Goal: Task Accomplishment & Management: Manage account settings

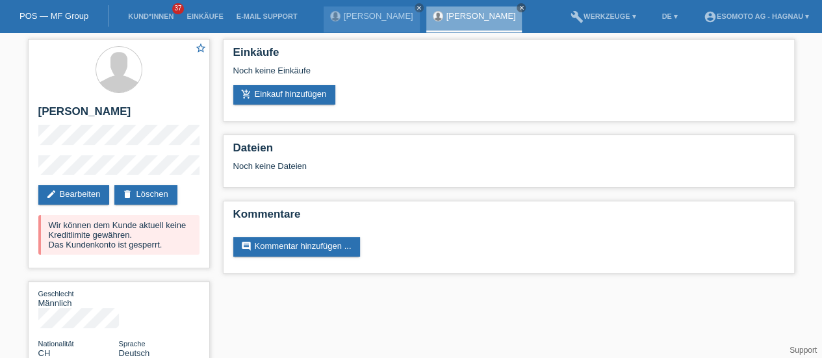
click at [157, 195] on link "delete Löschen" at bounding box center [145, 194] width 62 height 19
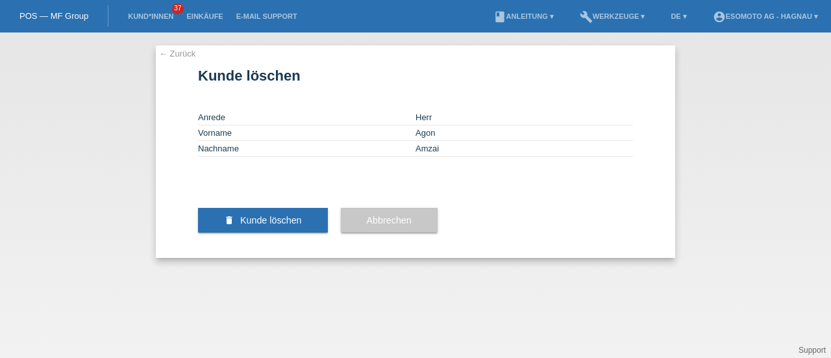
click at [265, 225] on span "Kunde löschen" at bounding box center [271, 220] width 62 height 10
